Goal: Transaction & Acquisition: Download file/media

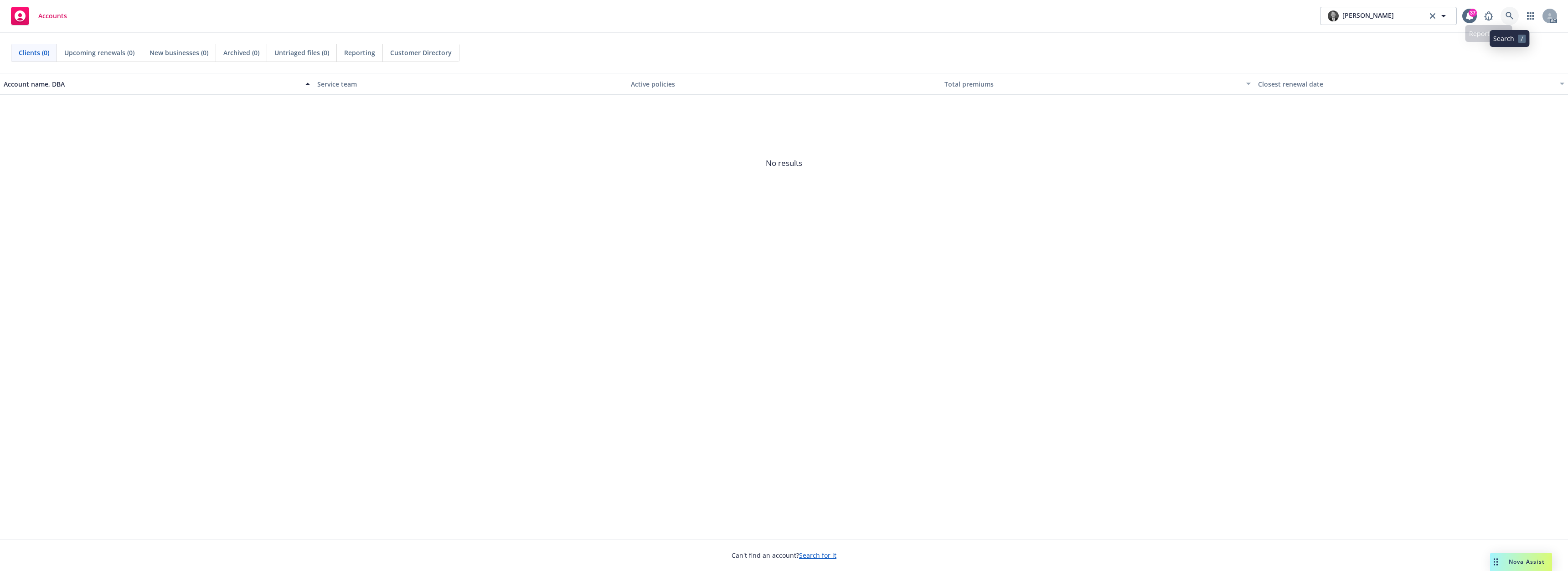
click at [1507, 16] on icon at bounding box center [1509, 16] width 8 height 8
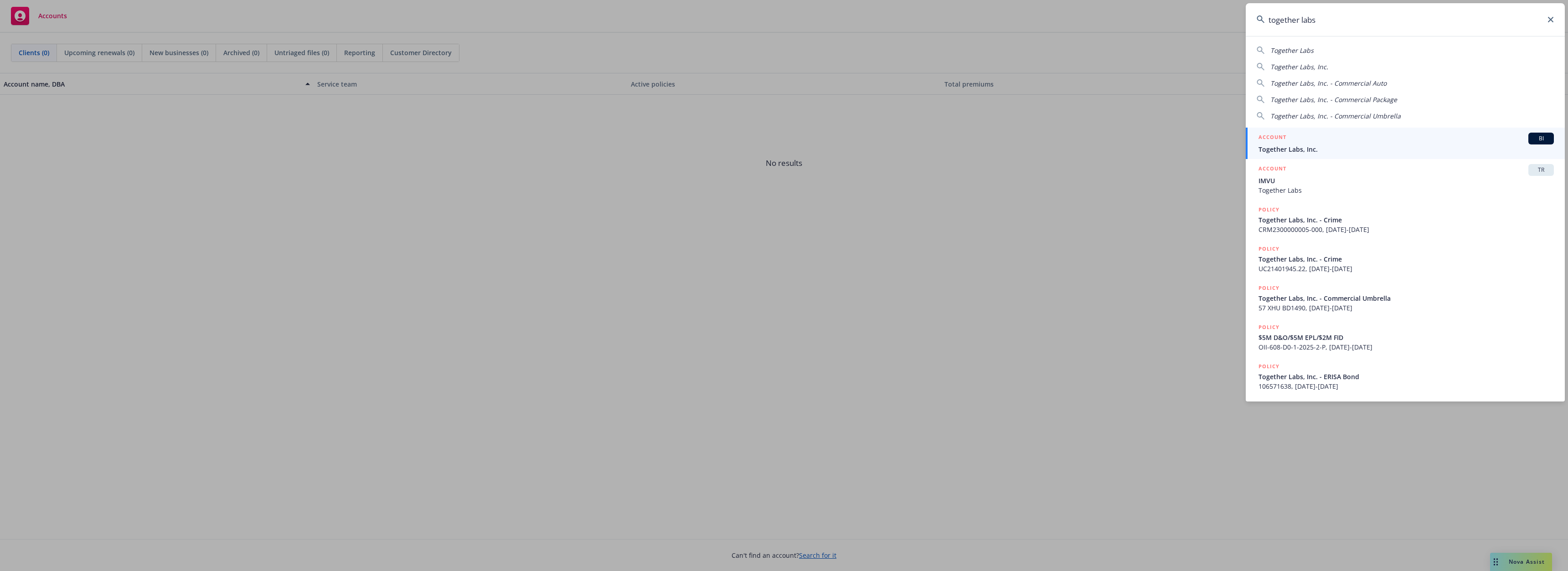
type input "together labs"
click at [1304, 141] on div "ACCOUNT BI" at bounding box center [1406, 138] width 296 height 12
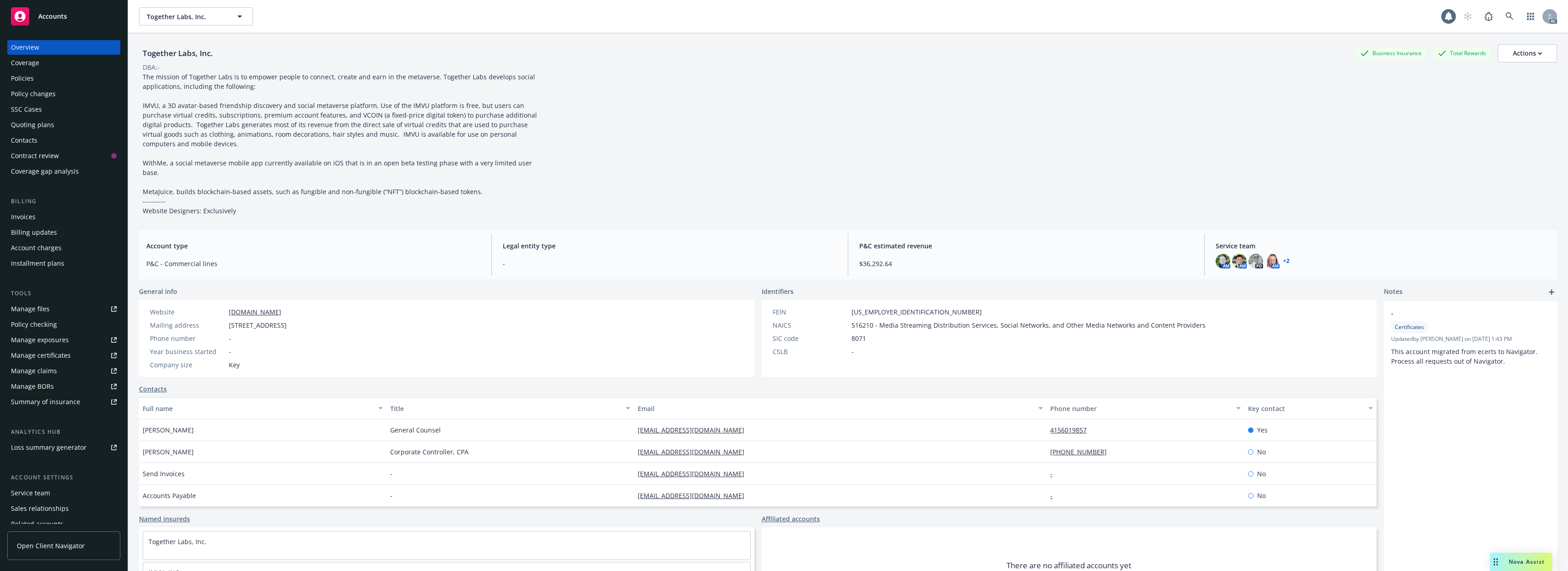
click at [34, 79] on div "Policies" at bounding box center [63, 78] width 105 height 15
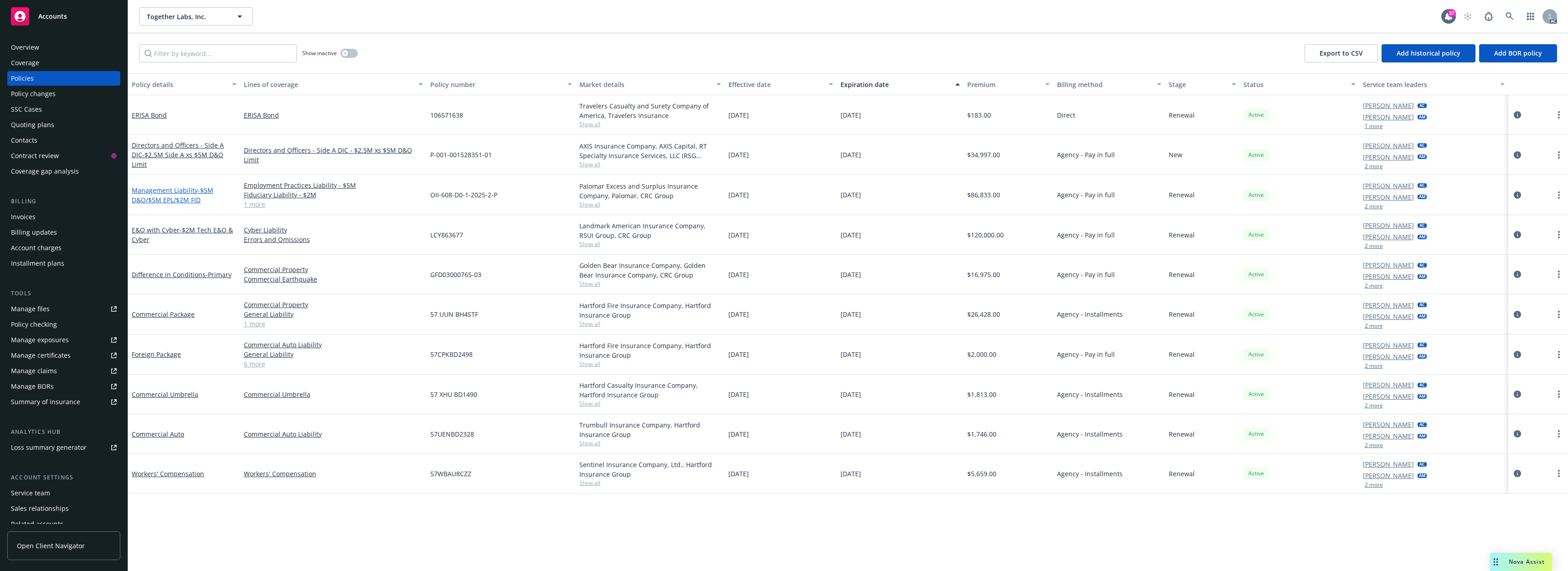
click at [179, 199] on span "- $5M D&O/$5M EPL/$2M FID" at bounding box center [172, 195] width 81 height 19
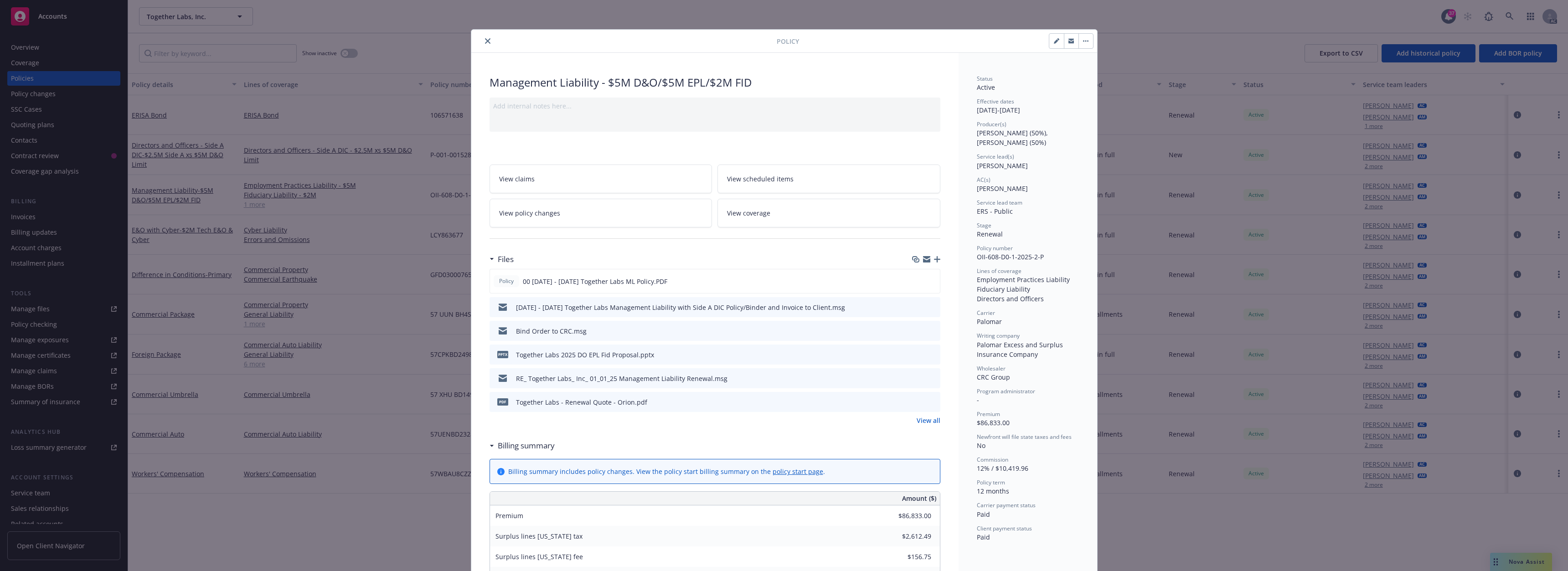
click at [482, 39] on button "close" at bounding box center [488, 41] width 11 height 11
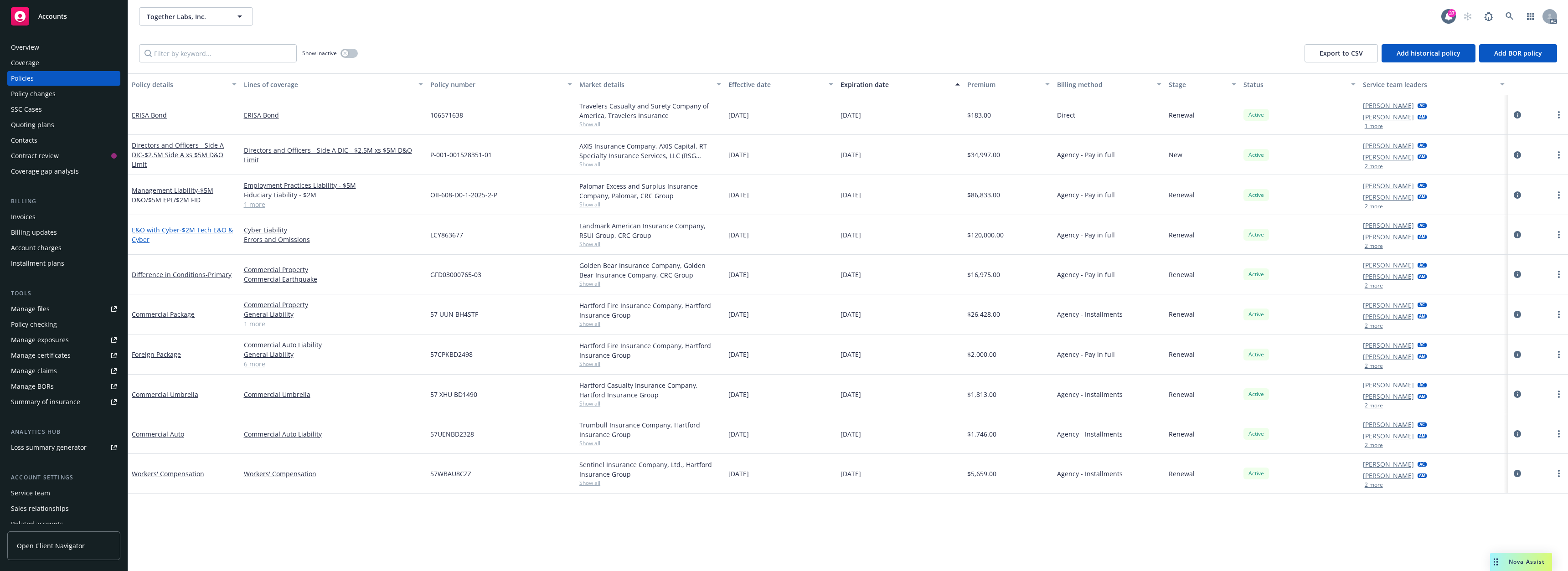
click at [181, 229] on span "- $2M Tech E&O & Cyber" at bounding box center [182, 235] width 101 height 19
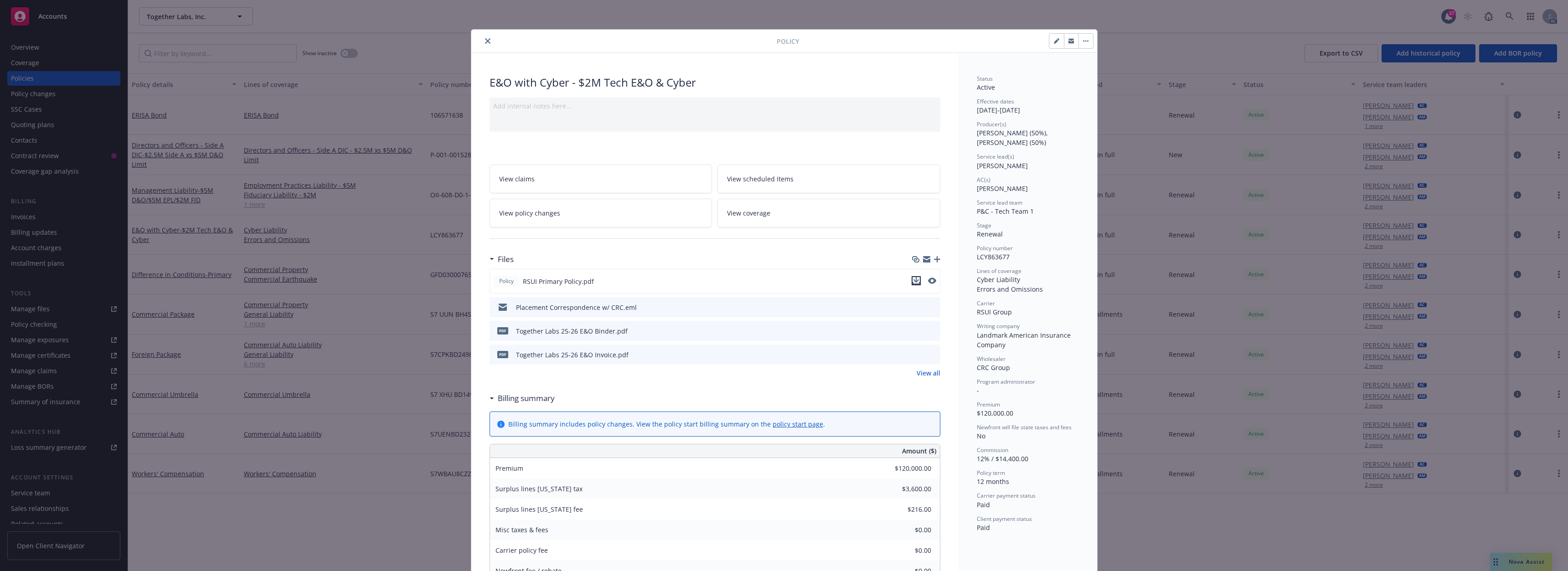
click at [912, 281] on icon "download file" at bounding box center [916, 281] width 7 height 7
